Goal: Find specific fact: Locate a discrete piece of known information

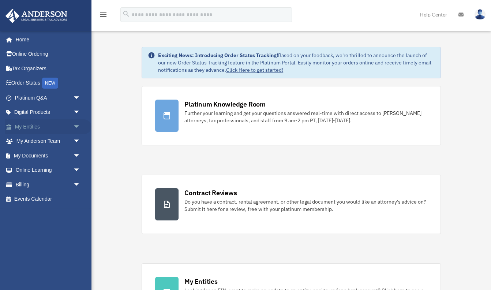
click at [77, 123] on span "arrow_drop_down" at bounding box center [80, 126] width 15 height 15
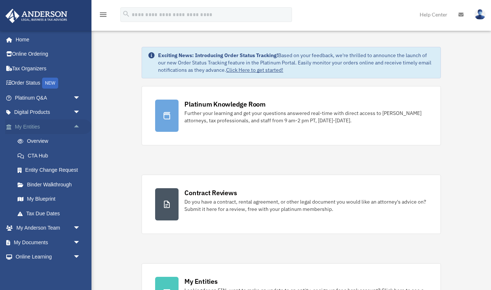
click at [29, 127] on link "My Entities arrow_drop_up" at bounding box center [48, 126] width 86 height 15
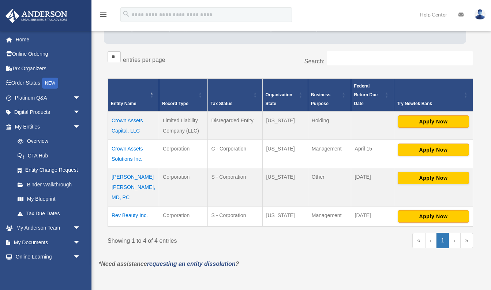
scroll to position [121, 0]
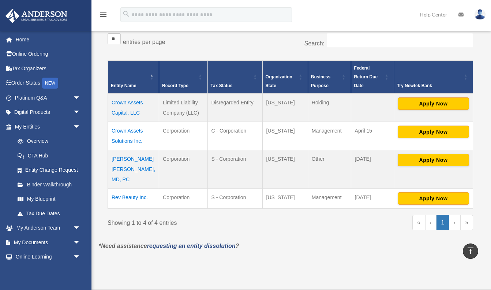
click at [140, 158] on td "Karen Chinonso Kagha, MD, PC" at bounding box center [133, 169] width 51 height 38
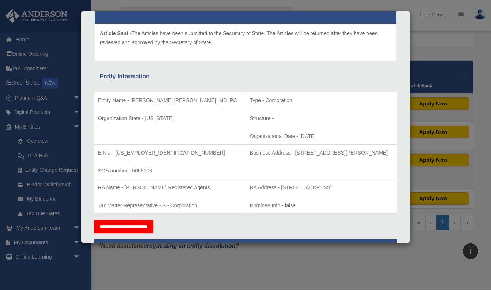
scroll to position [80, 0]
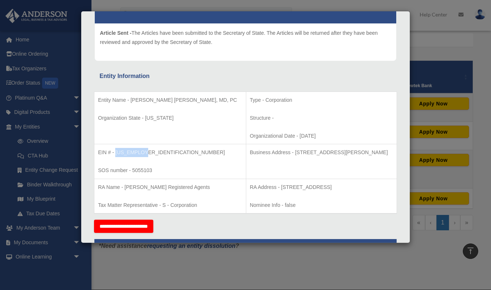
drag, startPoint x: 115, startPoint y: 152, endPoint x: 144, endPoint y: 151, distance: 28.6
click at [144, 151] on p "EIN # - 88-2177314" at bounding box center [170, 152] width 144 height 9
drag, startPoint x: 257, startPoint y: 152, endPoint x: 382, endPoint y: 153, distance: 124.9
click at [382, 153] on p "Business Address - 3225 McLeod Dr, Suite 100, Las Vegas, NV 89121" at bounding box center [321, 152] width 143 height 9
copy p "3225 McLeod Dr, Suite 100, Las Vegas, NV 89121"
